Goal: Task Accomplishment & Management: Manage account settings

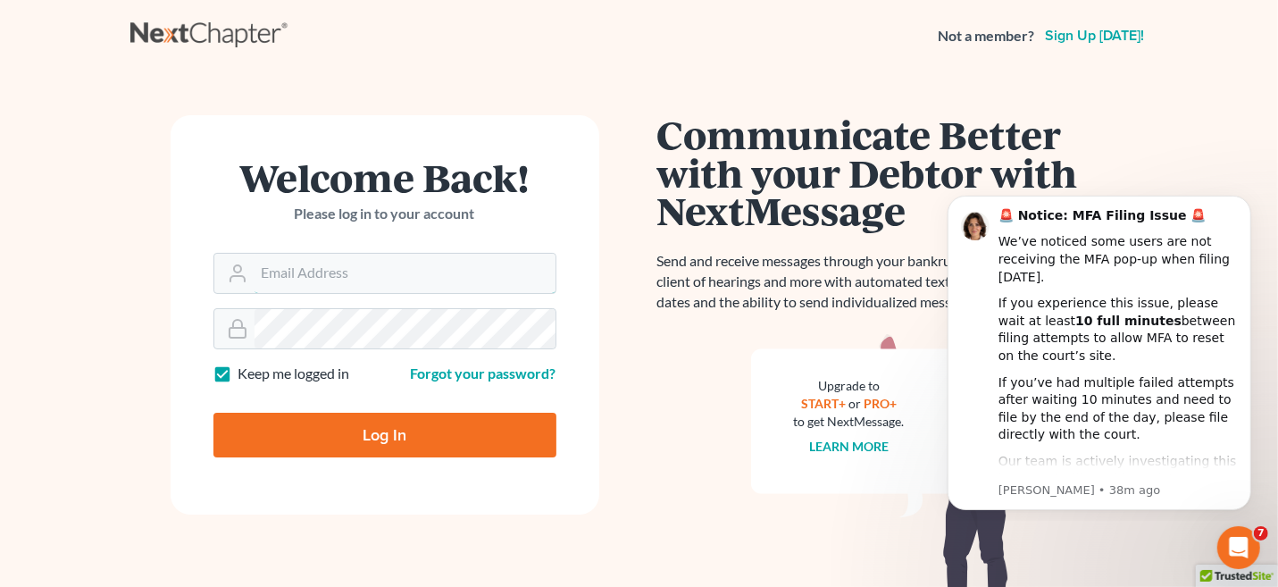
type input "[EMAIL_ADDRESS][PERSON_NAME][DOMAIN_NAME]"
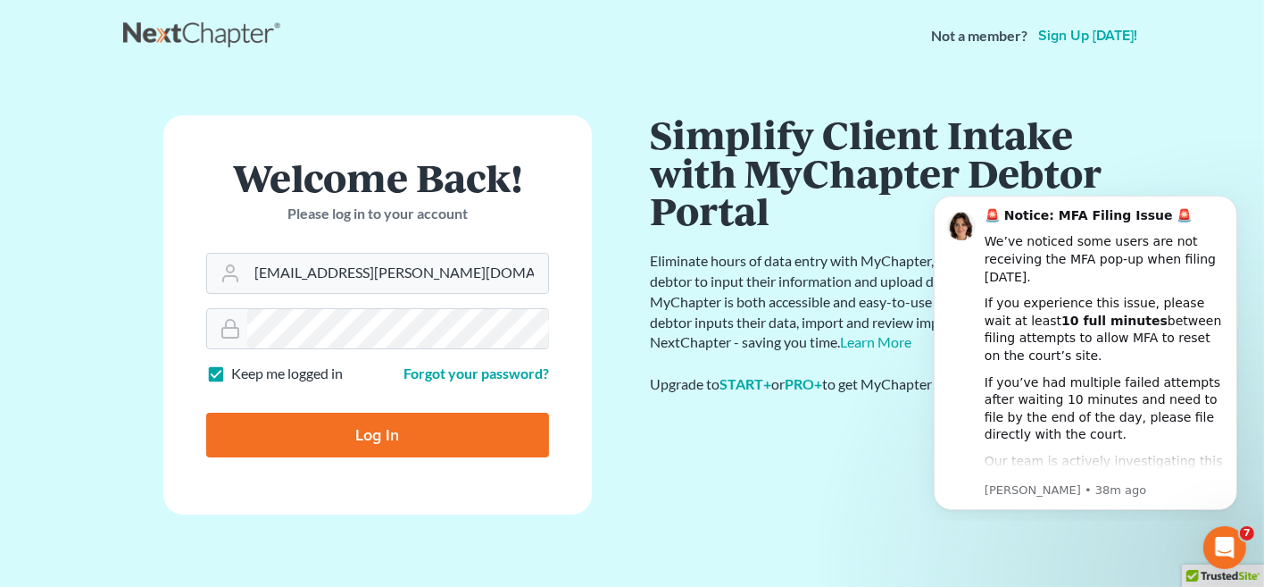
click at [470, 280] on input "Log In" at bounding box center [377, 434] width 343 height 45
type input "Thinking..."
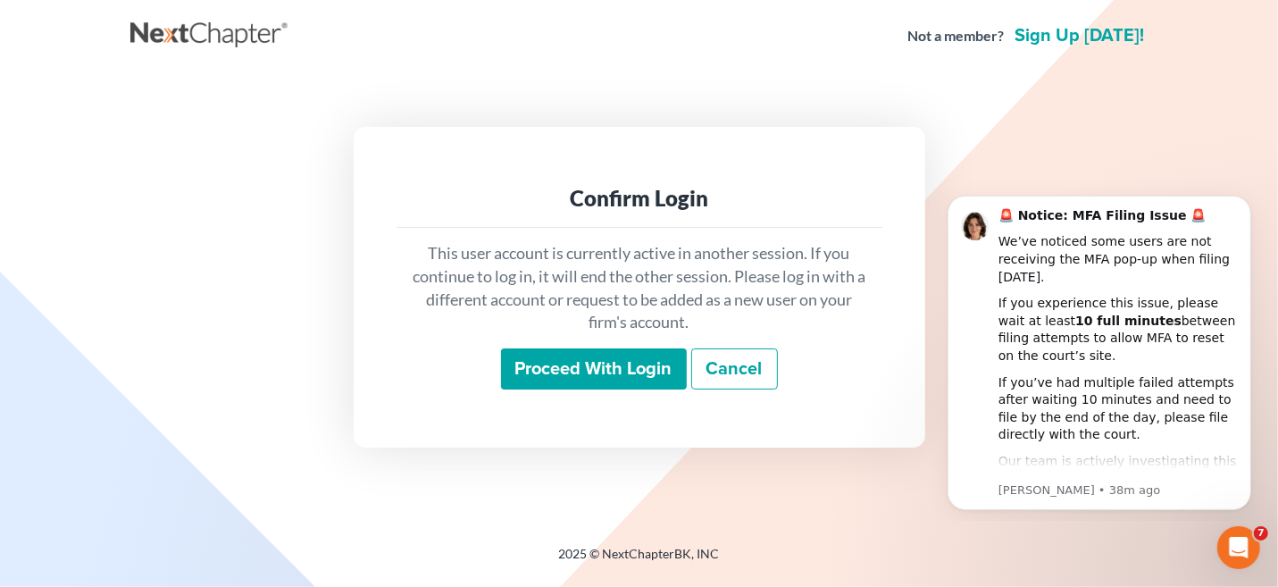
click at [559, 363] on input "Proceed with login" at bounding box center [594, 368] width 186 height 41
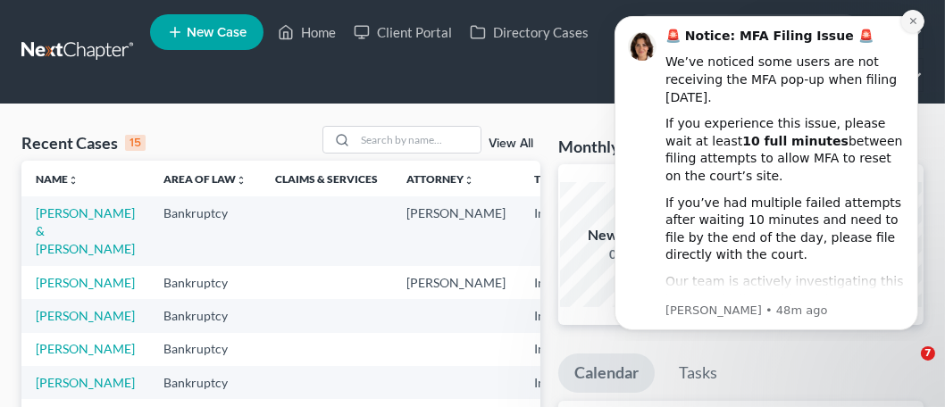
click at [612, 71] on body "🚨 Notice: MFA Filing Issue 🚨 We’ve noticed some users are not receiving the MFA…" at bounding box center [765, 171] width 343 height 326
click at [914, 28] on button "Dismiss notification" at bounding box center [911, 21] width 23 height 23
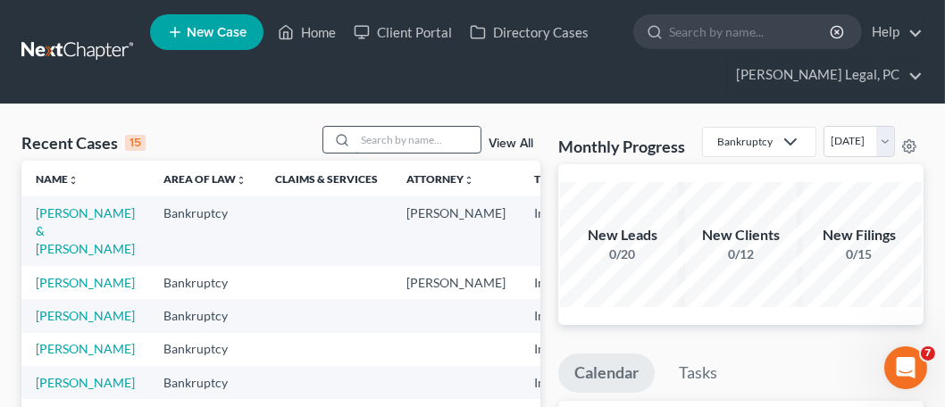
click at [362, 146] on input "search" at bounding box center [417, 140] width 125 height 26
type input "kiser"
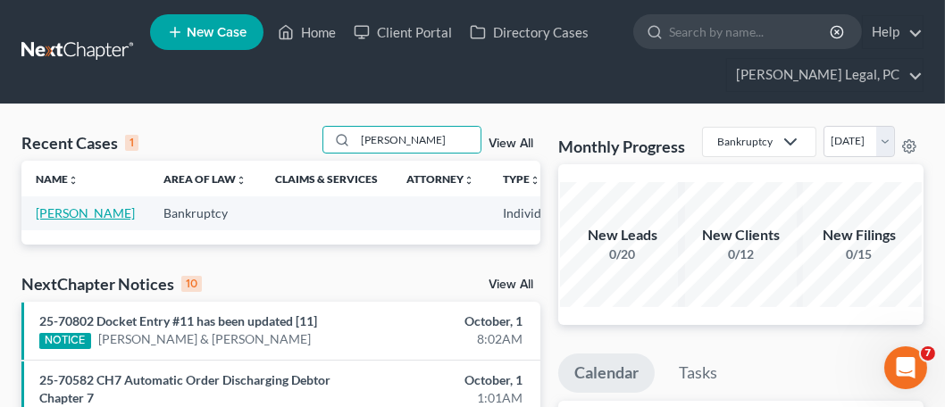
click at [58, 214] on link "Kiser, Charlene" at bounding box center [85, 212] width 99 height 15
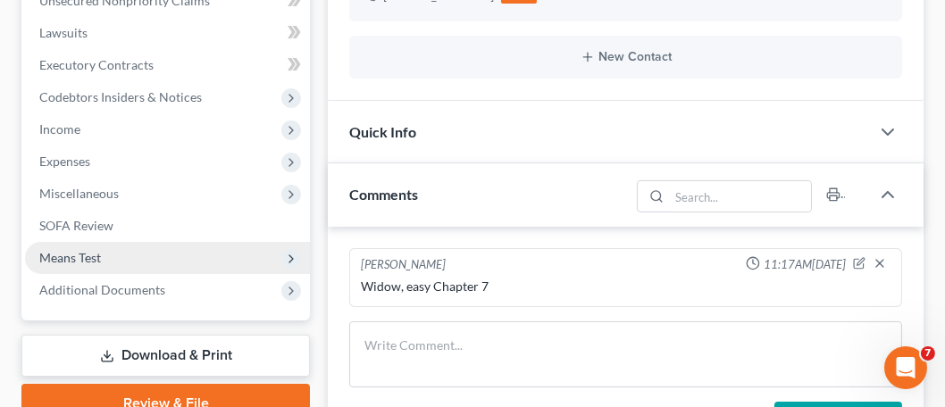
scroll to position [446, 0]
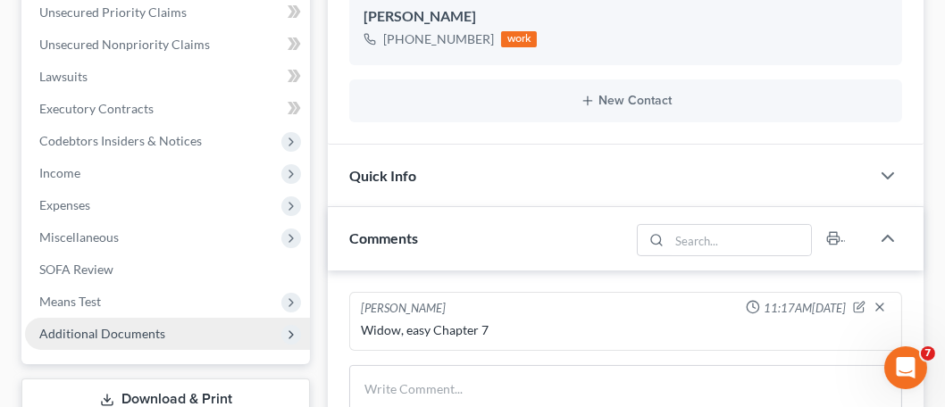
click at [151, 326] on span "Additional Documents" at bounding box center [102, 333] width 126 height 15
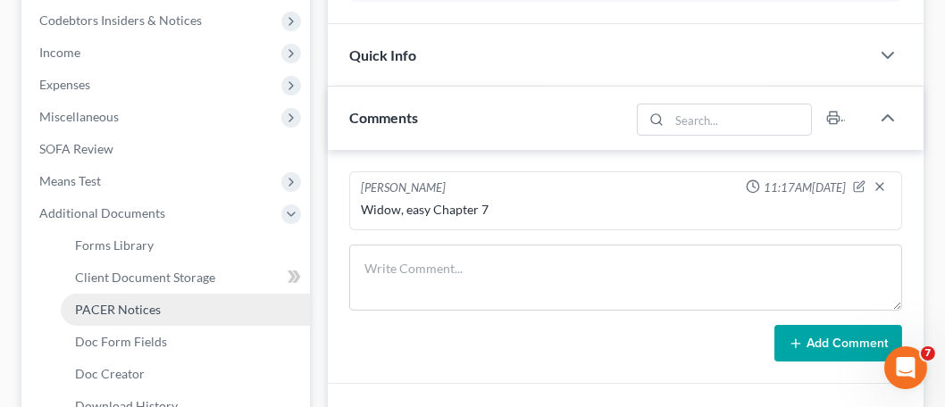
scroll to position [625, 0]
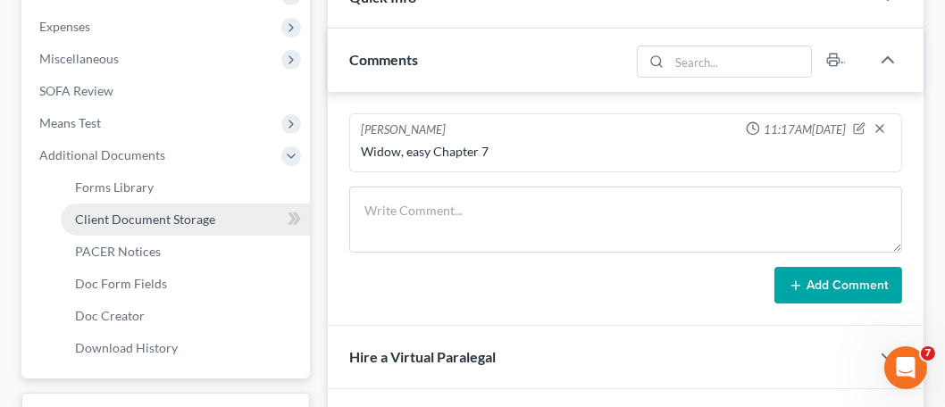
click at [197, 225] on link "Client Document Storage" at bounding box center [185, 220] width 249 height 32
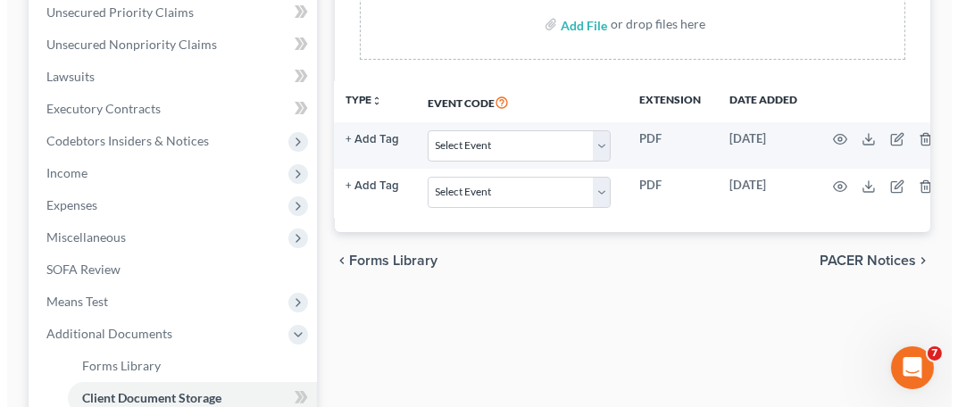
scroll to position [0, 137]
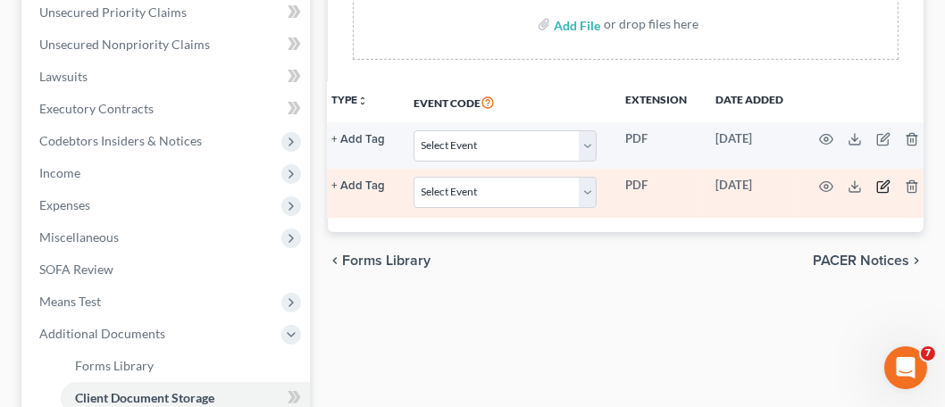
click at [876, 185] on icon "button" at bounding box center [883, 186] width 14 height 14
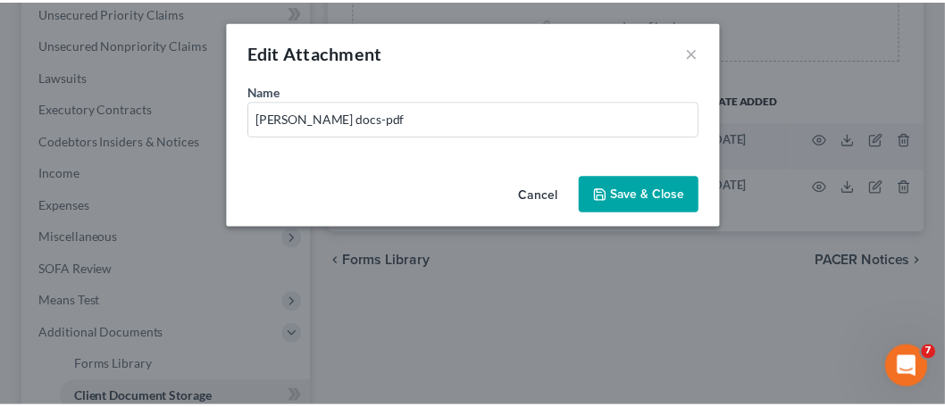
scroll to position [0, 132]
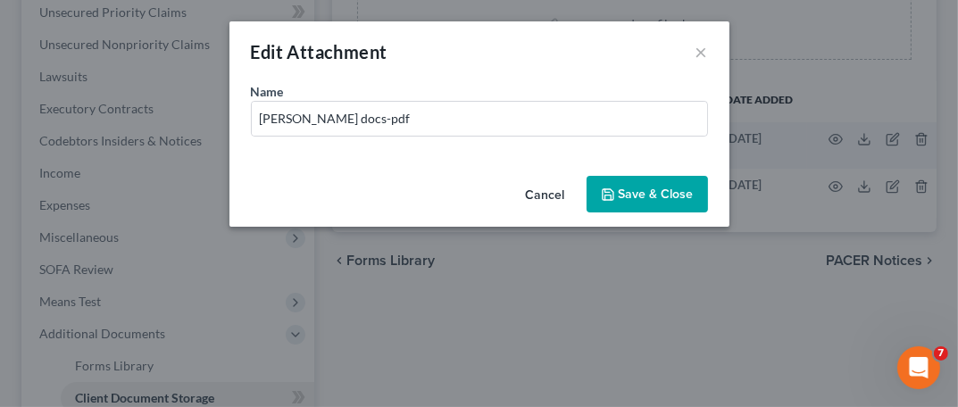
click at [560, 195] on button "Cancel" at bounding box center [546, 196] width 68 height 36
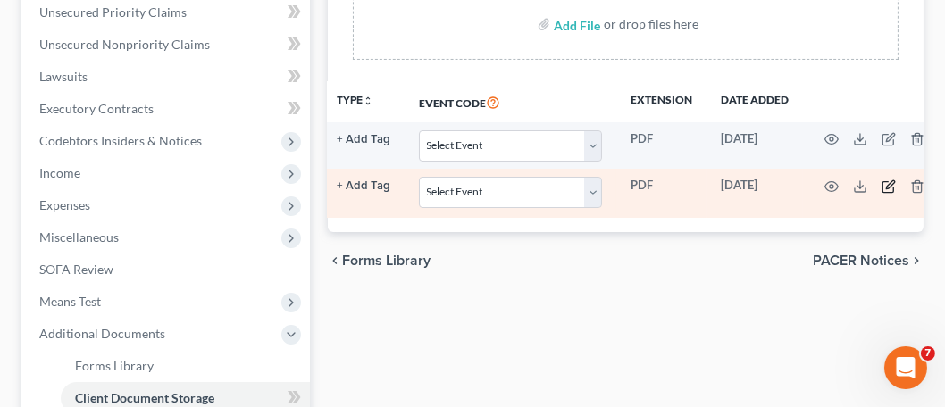
click at [881, 182] on icon "button" at bounding box center [888, 186] width 14 height 14
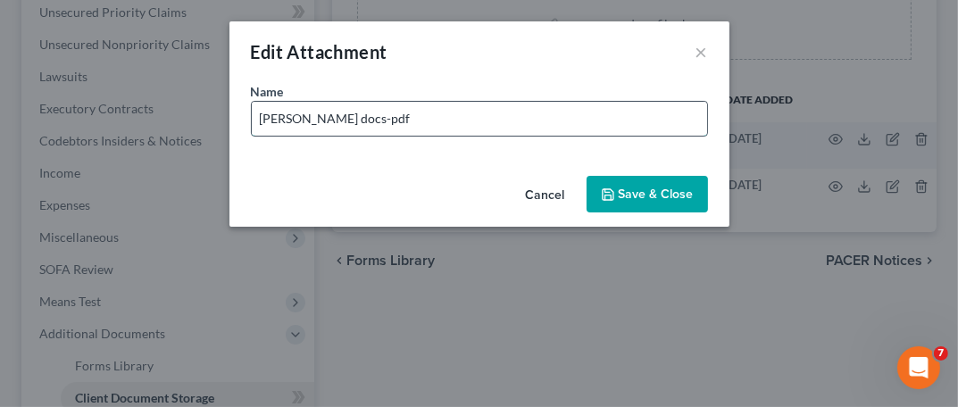
click at [583, 121] on input "Kiser Charleen docs-pdf" at bounding box center [479, 119] width 455 height 34
click at [545, 192] on button "Cancel" at bounding box center [546, 196] width 68 height 36
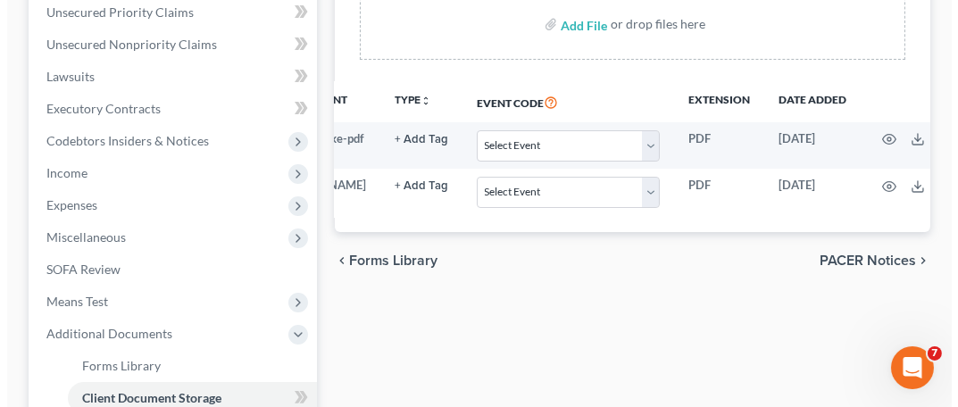
scroll to position [0, 74]
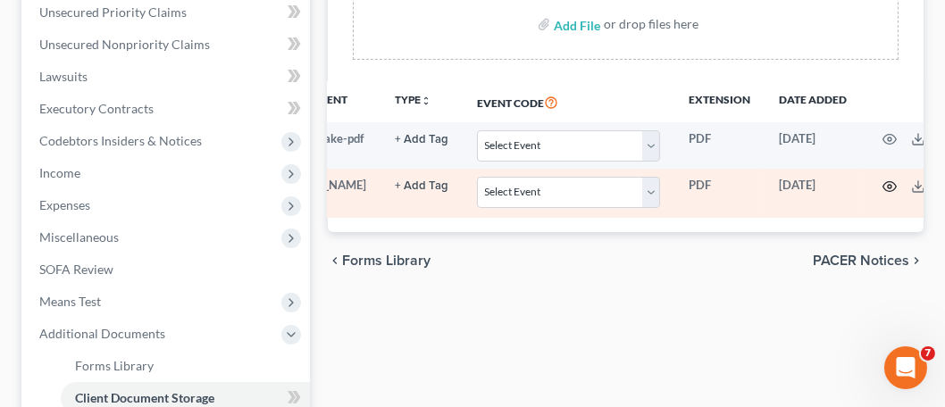
click at [882, 187] on icon "button" at bounding box center [889, 186] width 14 height 14
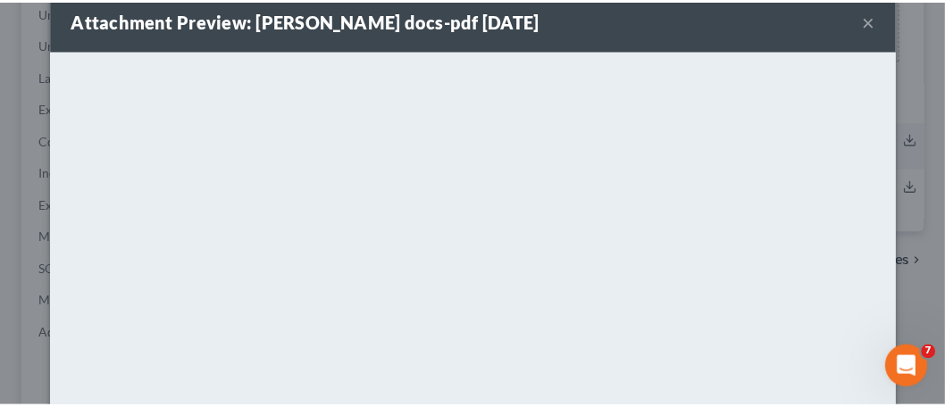
scroll to position [0, 0]
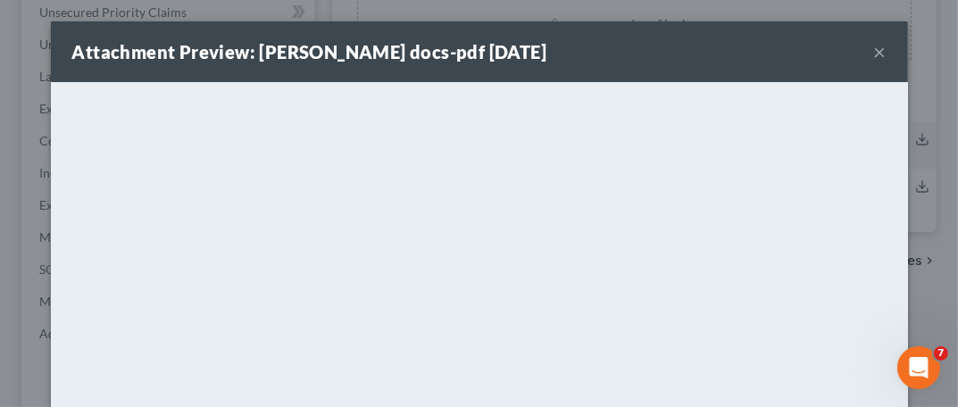
click at [874, 52] on button "×" at bounding box center [880, 51] width 12 height 21
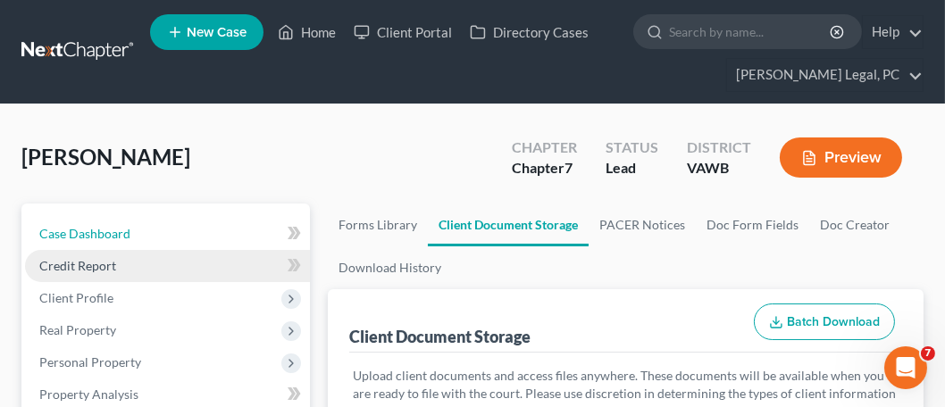
drag, startPoint x: 86, startPoint y: 230, endPoint x: 252, endPoint y: 249, distance: 167.1
click at [86, 229] on span "Case Dashboard" at bounding box center [84, 233] width 91 height 15
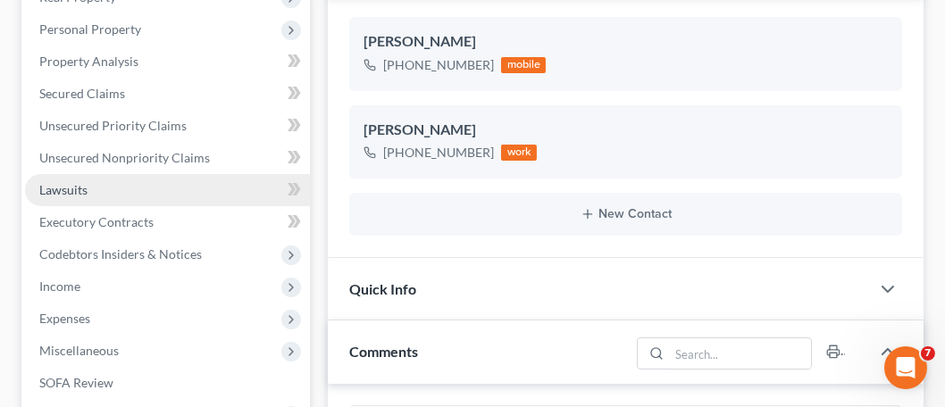
scroll to position [357, 0]
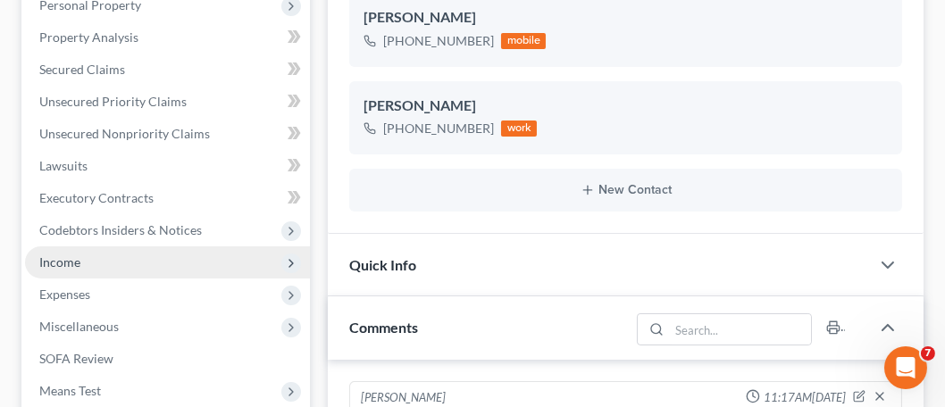
click at [101, 264] on span "Income" at bounding box center [167, 262] width 285 height 32
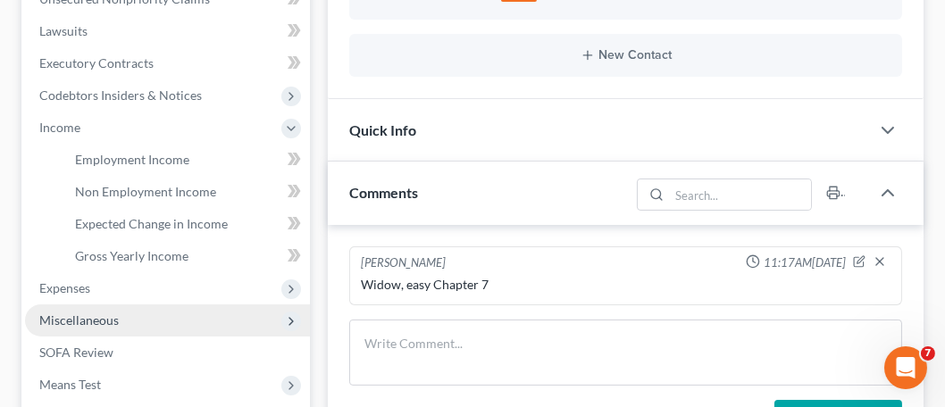
scroll to position [536, 0]
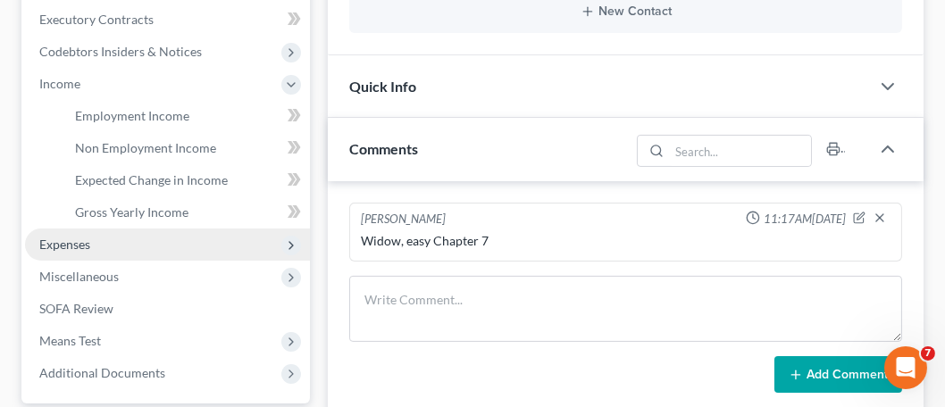
click at [118, 246] on span "Expenses" at bounding box center [167, 245] width 285 height 32
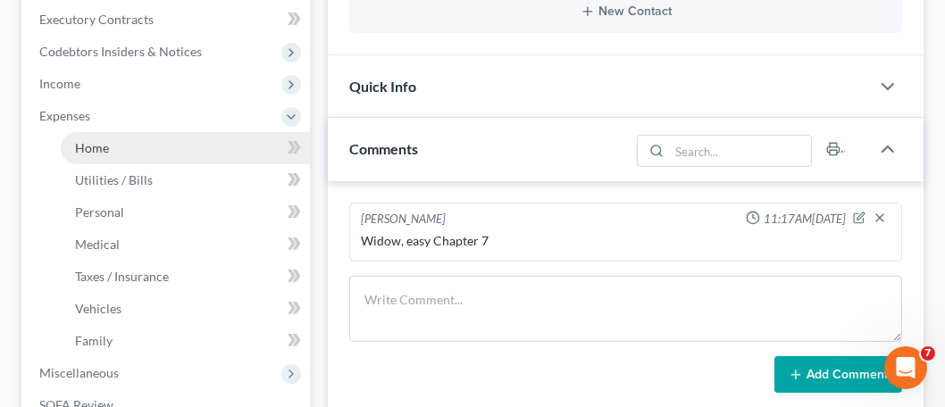
click at [96, 150] on span "Home" at bounding box center [92, 147] width 34 height 15
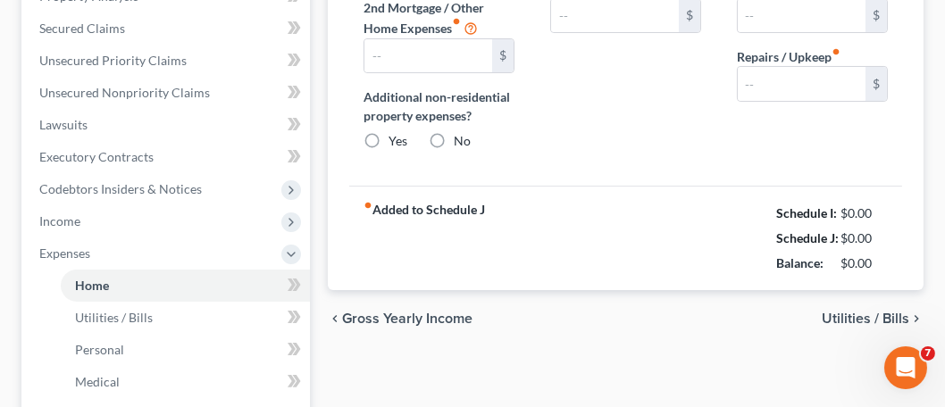
type input "0.00"
radio input "true"
type input "0.00"
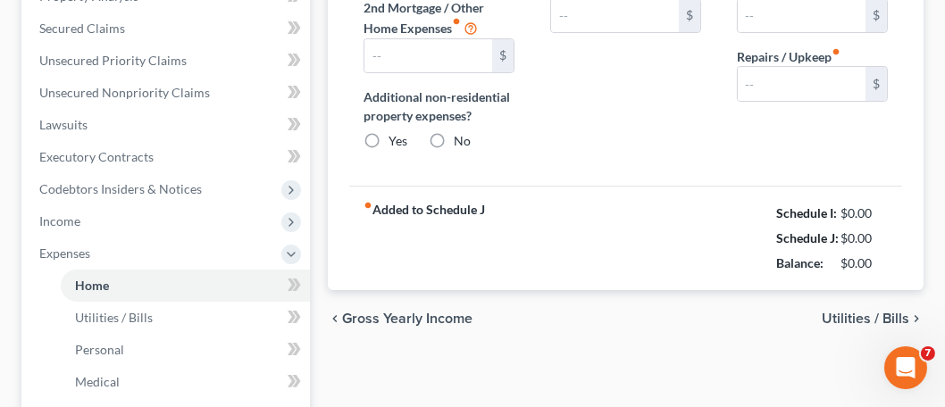
type input "0.00"
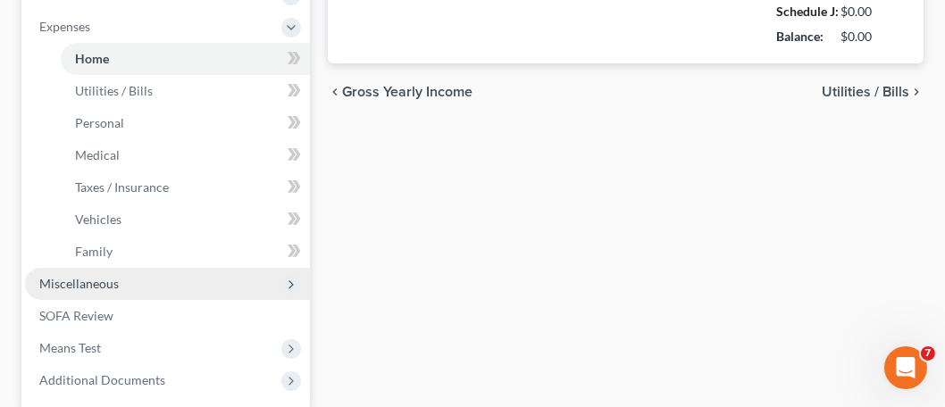
scroll to position [795, 0]
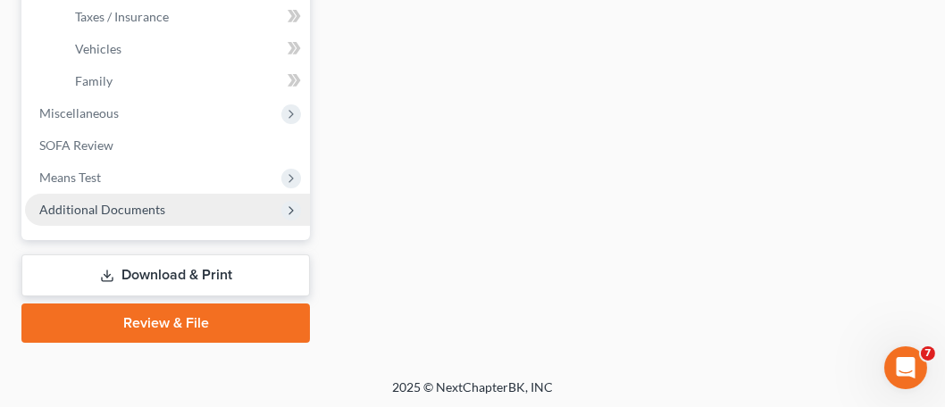
click at [109, 205] on span "Additional Documents" at bounding box center [102, 209] width 126 height 15
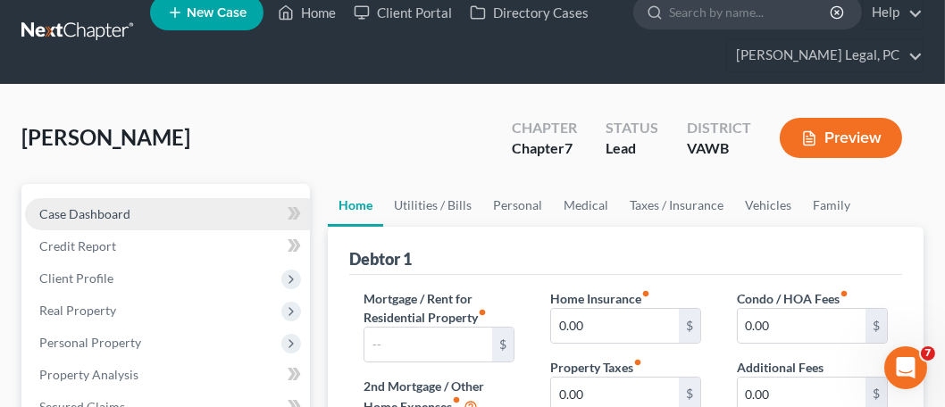
scroll to position [0, 0]
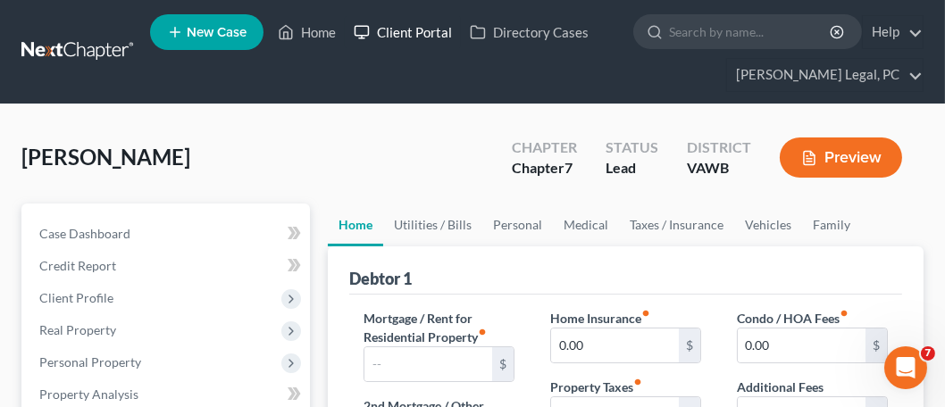
click at [410, 43] on link "Client Portal" at bounding box center [403, 32] width 116 height 32
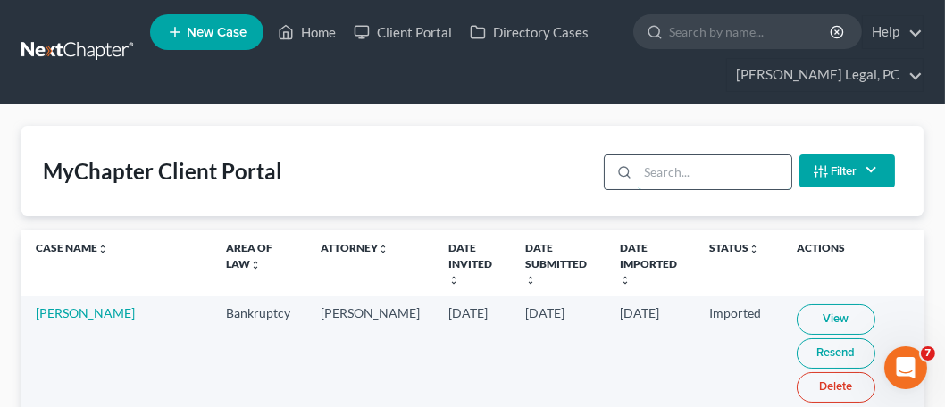
click at [680, 179] on input "search" at bounding box center [713, 172] width 153 height 34
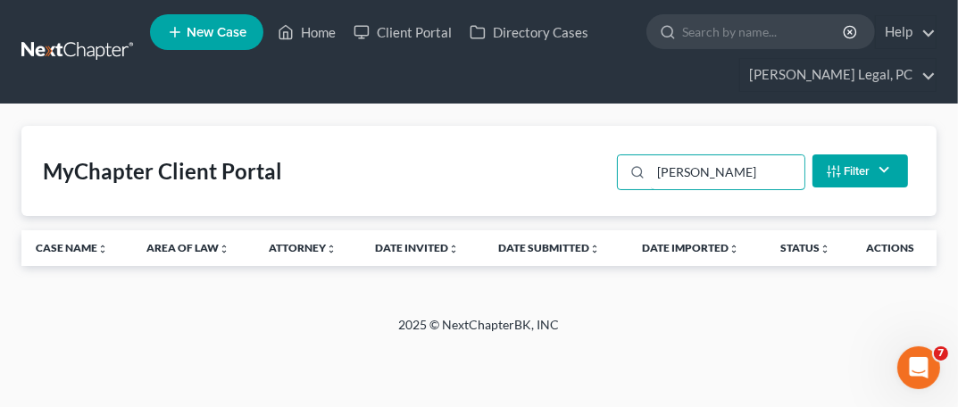
type input "kiser"
click at [829, 174] on icon "button" at bounding box center [834, 171] width 14 height 14
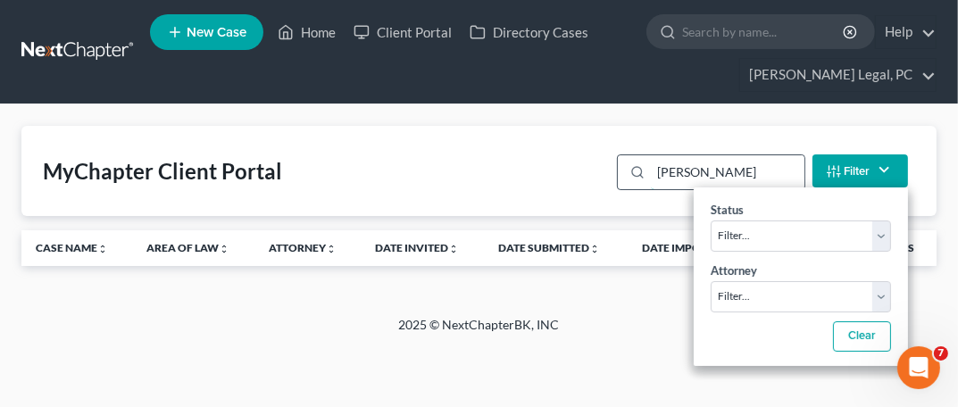
click at [712, 170] on input "kiser" at bounding box center [727, 172] width 153 height 34
click at [579, 241] on link "Date Submitted unfold_more expand_more expand_less" at bounding box center [550, 247] width 102 height 13
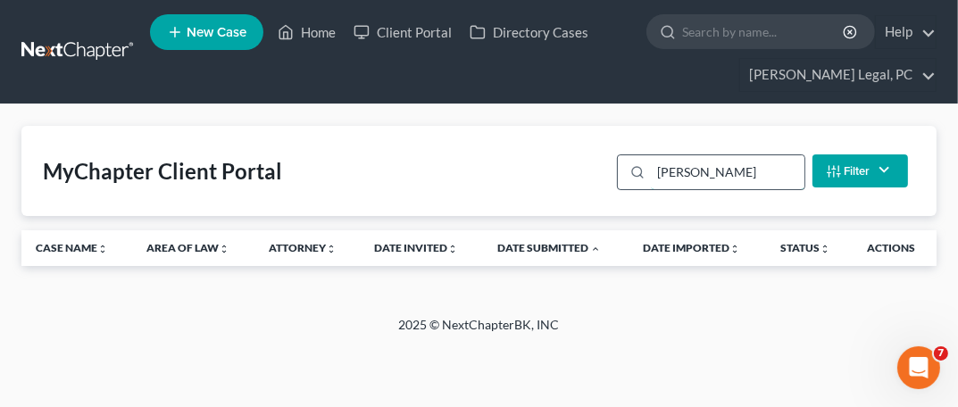
drag, startPoint x: 708, startPoint y: 180, endPoint x: 651, endPoint y: 167, distance: 58.7
click at [651, 169] on div "kiser" at bounding box center [710, 172] width 187 height 36
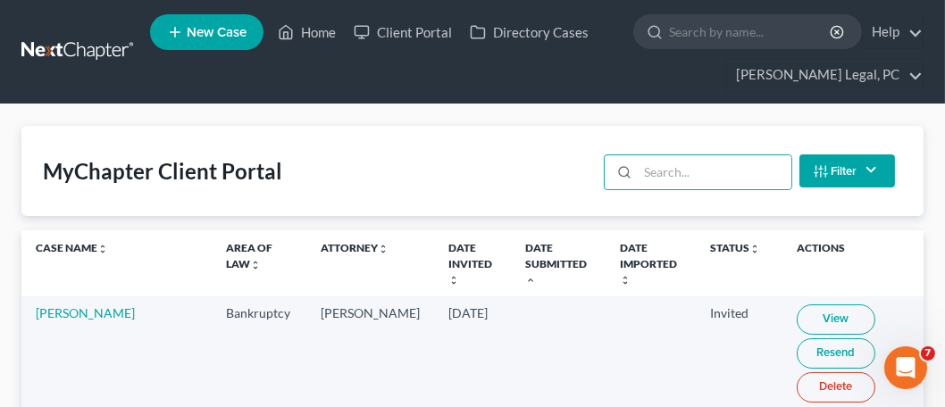
click at [72, 27] on nav "Home New Case Client Portal Directory Cases Farthing Legal, PC hope@farthing.le…" at bounding box center [472, 52] width 945 height 104
click at [70, 54] on link at bounding box center [78, 52] width 114 height 32
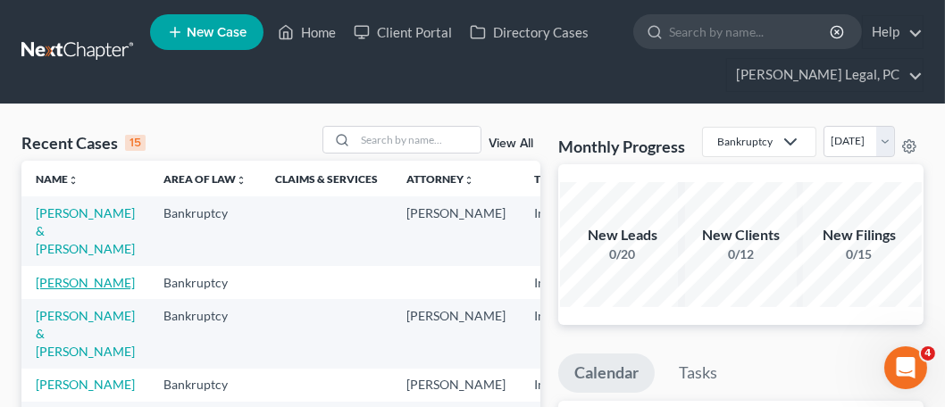
click at [47, 278] on link "Kiser, Charlene" at bounding box center [85, 282] width 99 height 15
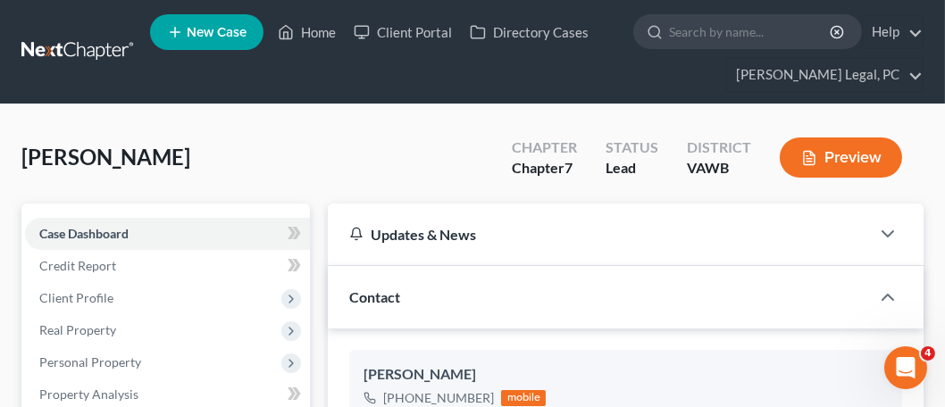
click at [63, 54] on link at bounding box center [78, 52] width 114 height 32
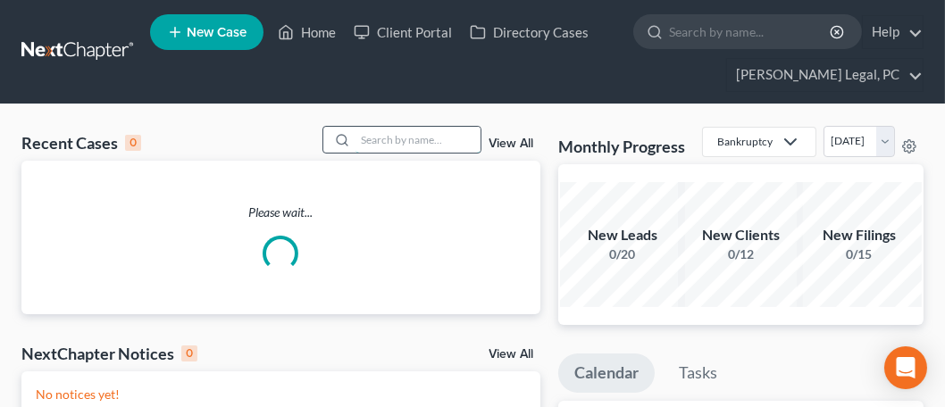
click at [421, 141] on input "search" at bounding box center [417, 140] width 125 height 26
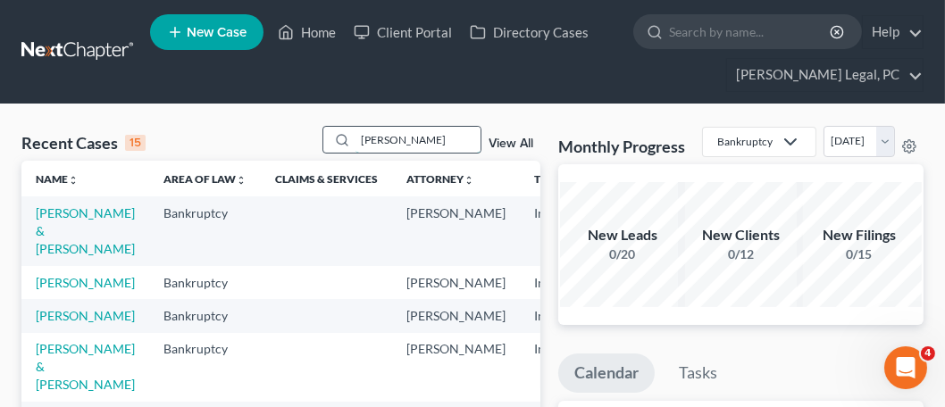
type input "[PERSON_NAME]"
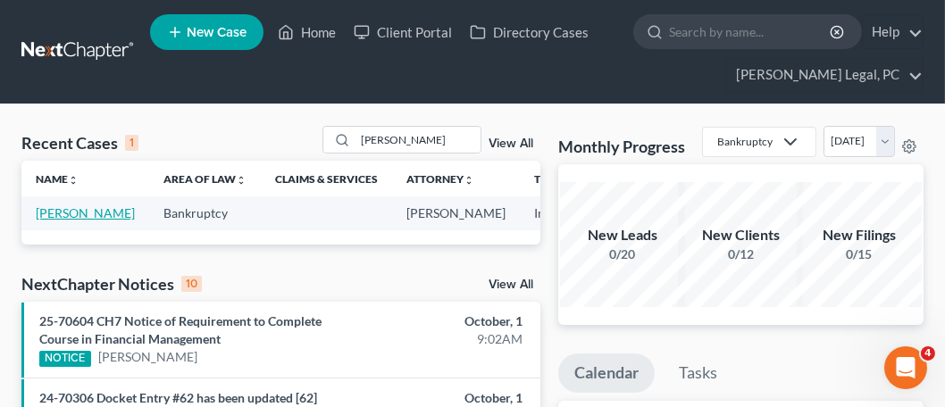
click at [45, 213] on link "[PERSON_NAME]" at bounding box center [85, 212] width 99 height 15
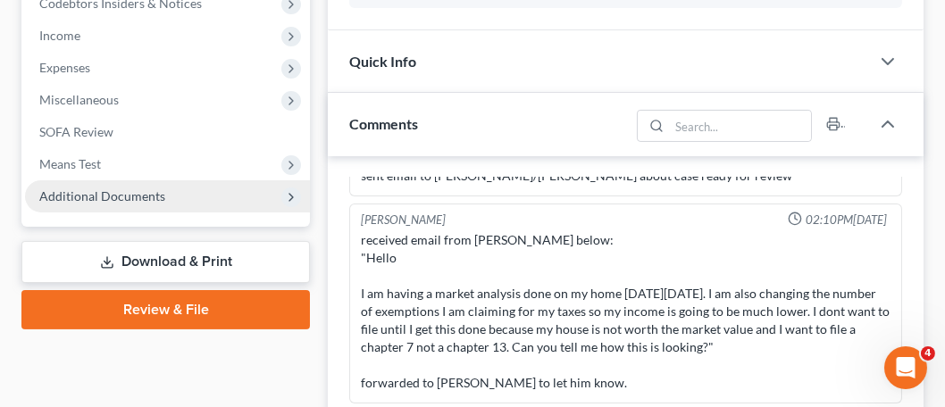
scroll to position [625, 0]
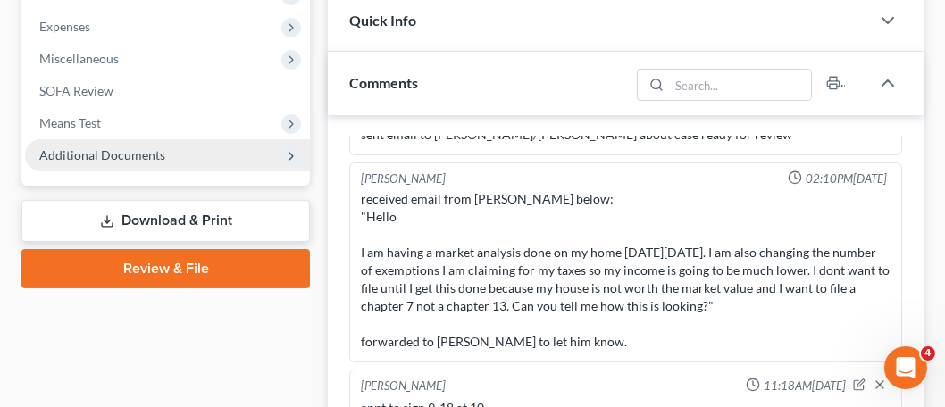
click at [107, 154] on span "Additional Documents" at bounding box center [102, 154] width 126 height 15
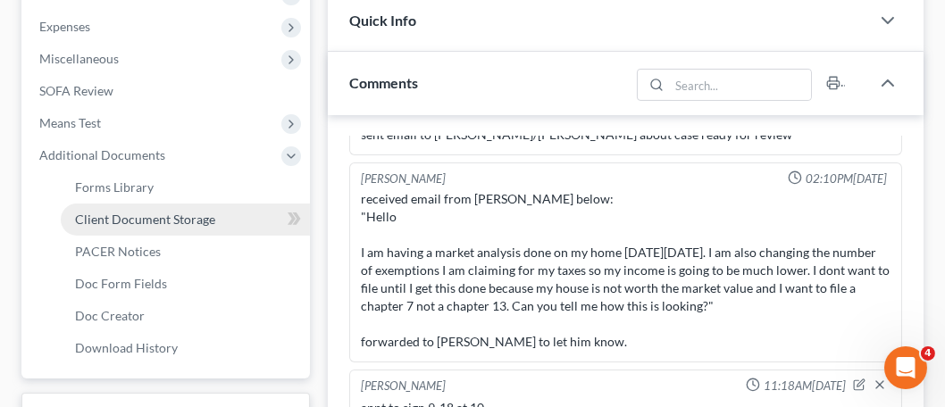
click at [119, 212] on span "Client Document Storage" at bounding box center [145, 219] width 140 height 15
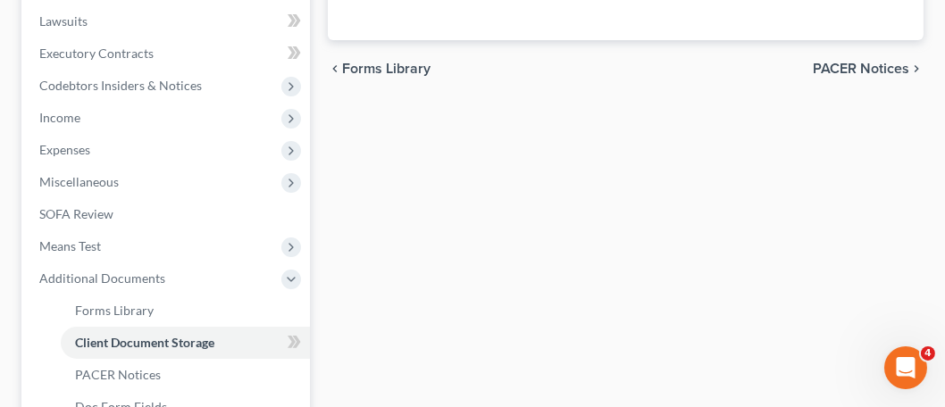
select select "0"
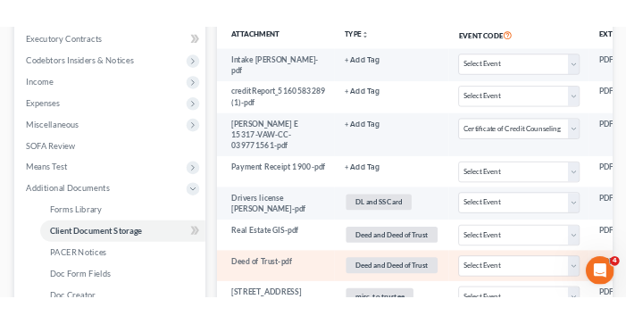
scroll to position [625, 0]
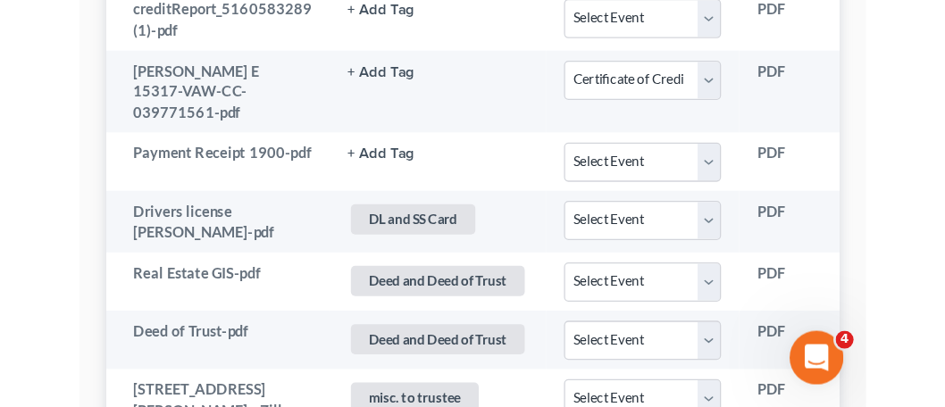
scroll to position [643, 0]
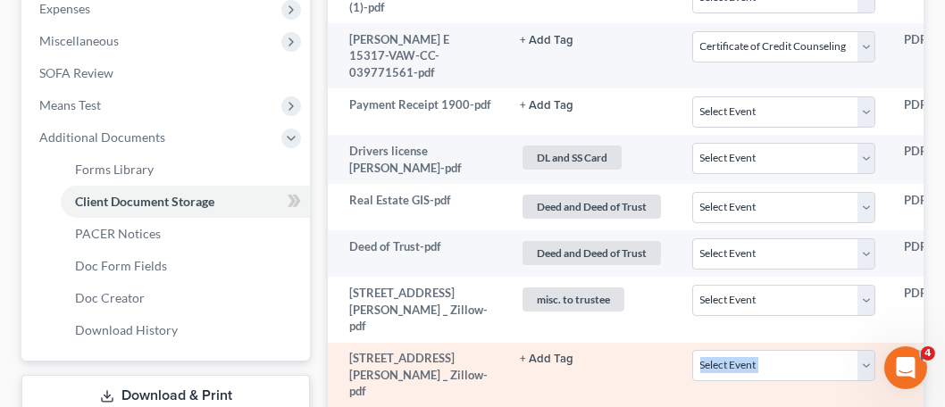
drag, startPoint x: 635, startPoint y: 403, endPoint x: 756, endPoint y: 383, distance: 123.0
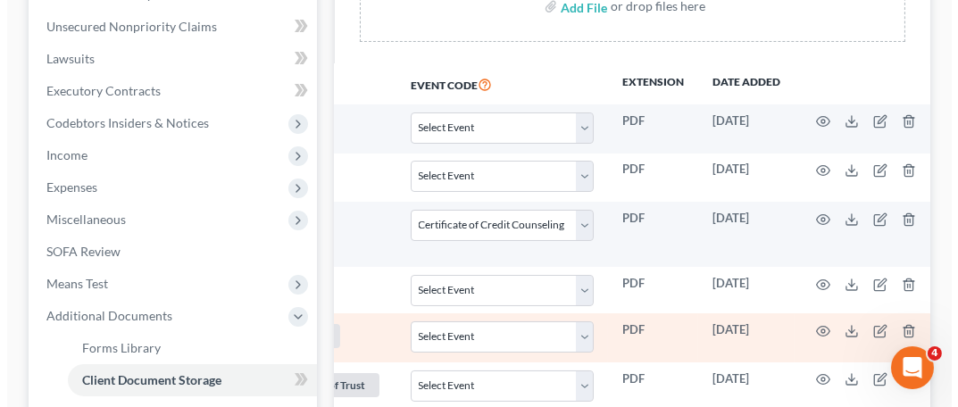
scroll to position [403, 0]
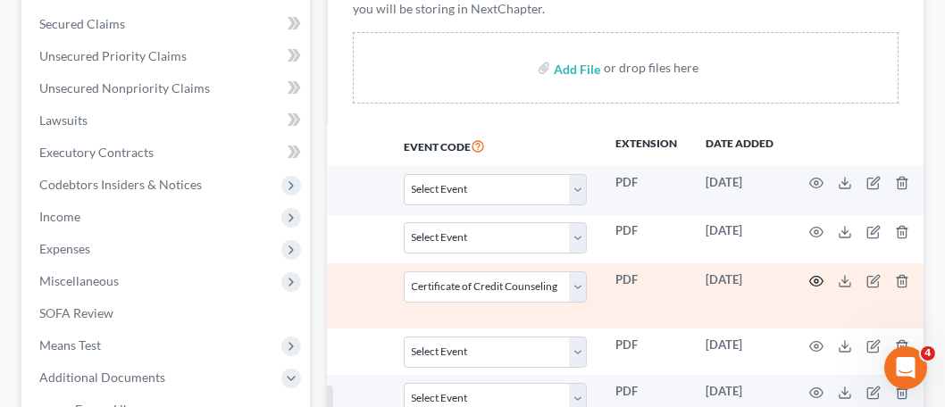
click at [817, 279] on circle "button" at bounding box center [816, 281] width 4 height 4
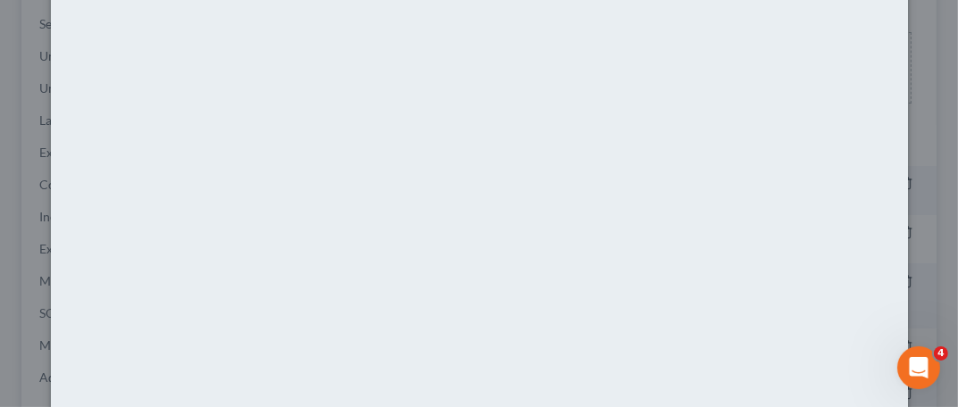
scroll to position [338, 0]
